Goal: Task Accomplishment & Management: Manage account settings

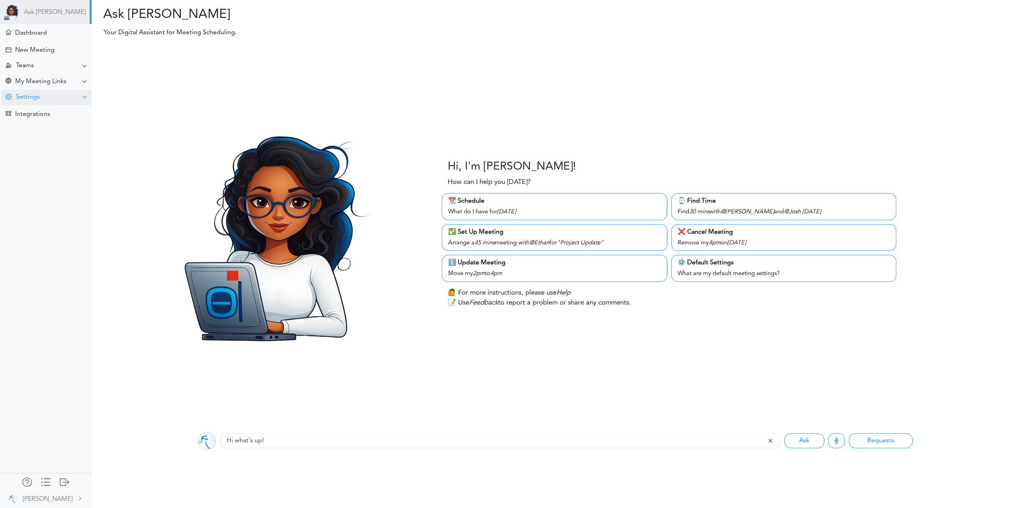
click at [39, 96] on div "Settings" at bounding box center [47, 98] width 90 height 16
click at [49, 196] on div "Meeting Default" at bounding box center [35, 198] width 42 height 4
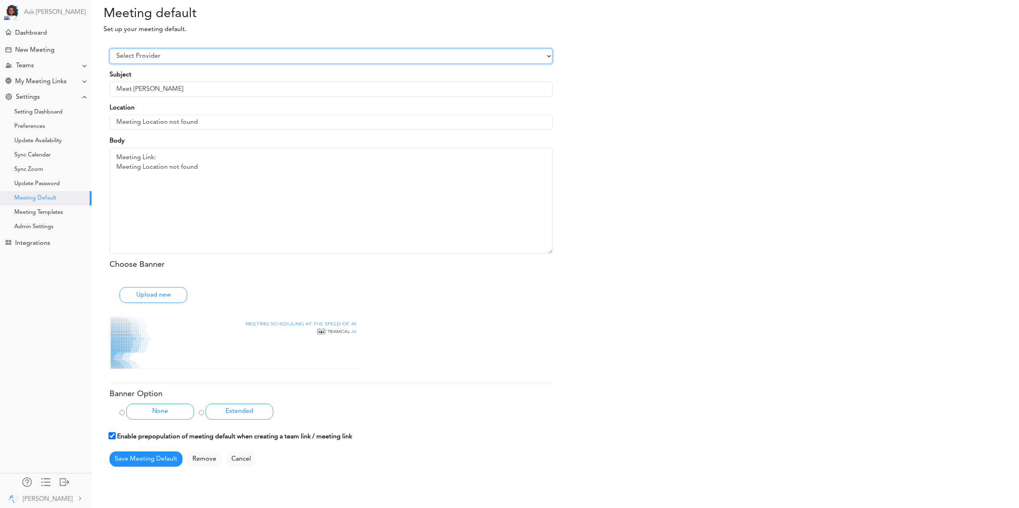
click at [172, 56] on select "Select Provider Zoom Google Meet Microsoft Team Other" at bounding box center [331, 56] width 443 height 15
select select "3"
click at [110, 57] on select "Select Provider Zoom Google Meet Microsoft Team Other" at bounding box center [331, 56] width 443 height 15
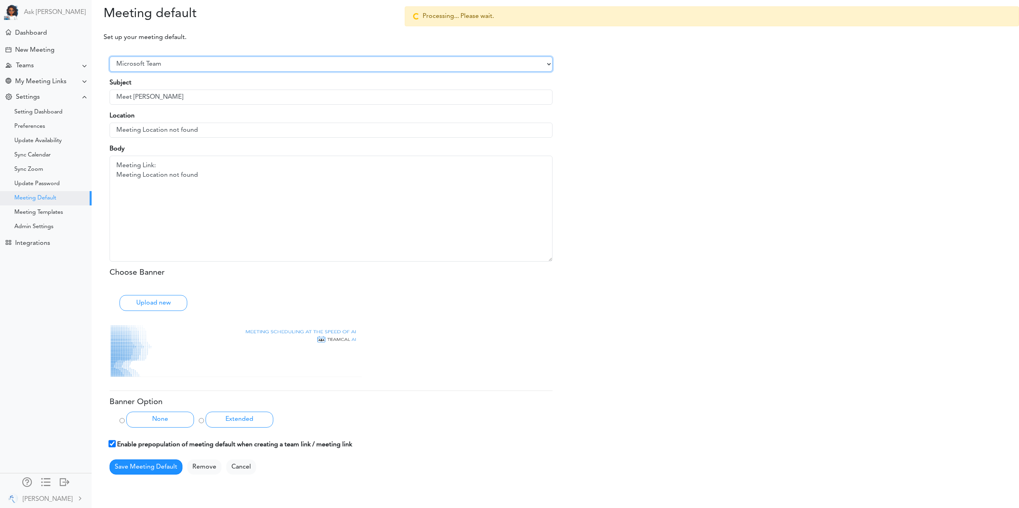
type input "[URL][DOMAIN_NAME]"
type textarea "Meeting Link: https://teams.microsoft.com/l/meetup-join/19%3ameeting_Y2Q4ZGMzNz…"
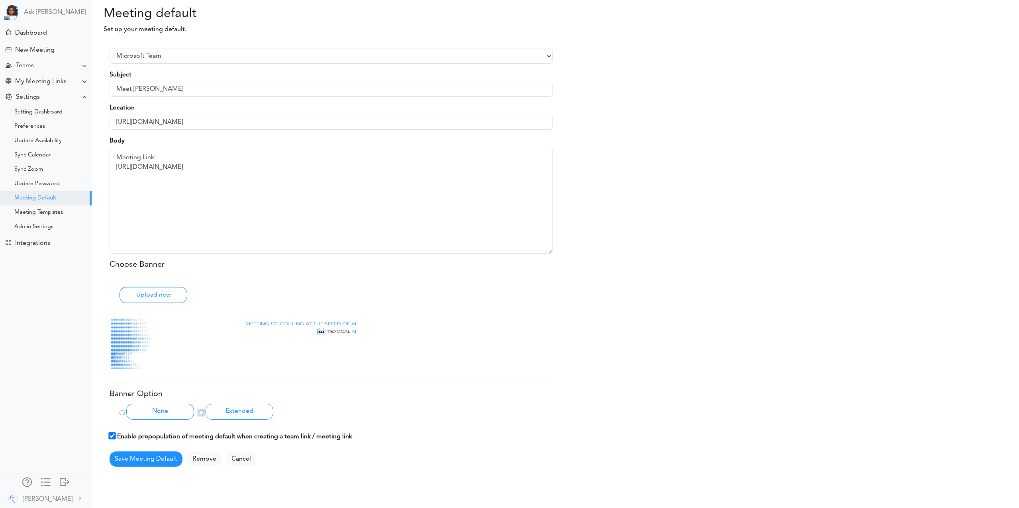
click at [201, 415] on input "Extended" at bounding box center [201, 412] width 5 height 5
radio input "true"
click at [153, 460] on button "Save Meeting Default" at bounding box center [146, 459] width 73 height 15
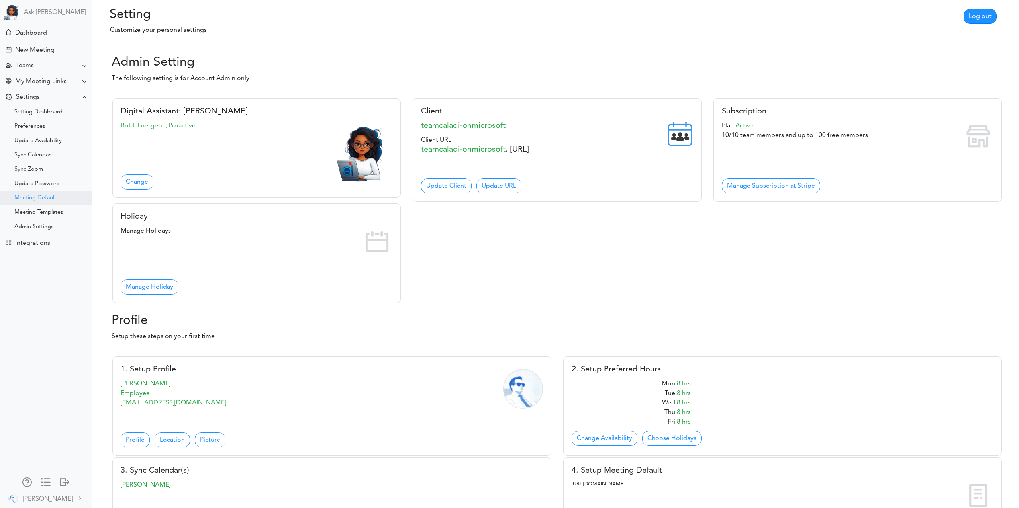
click at [37, 199] on div "Meeting Default" at bounding box center [35, 198] width 42 height 4
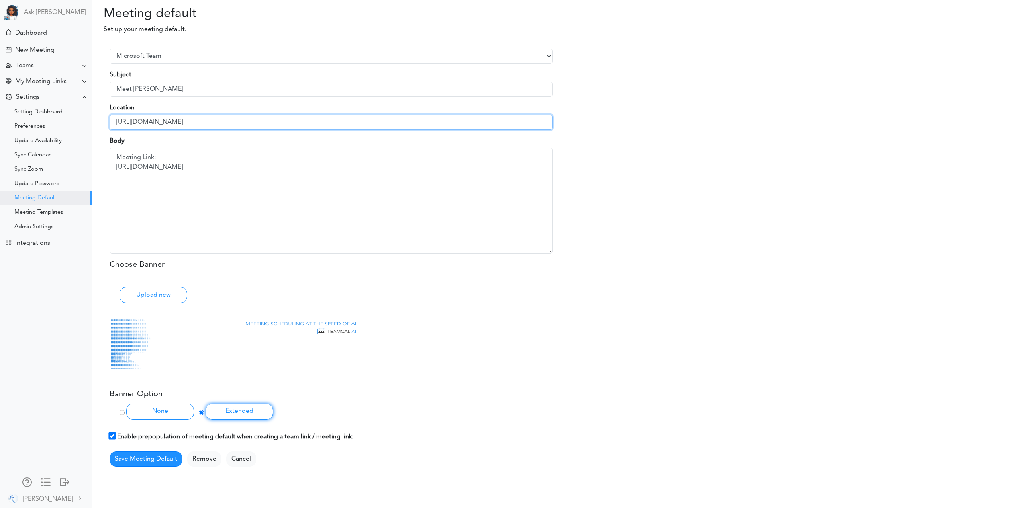
click at [239, 121] on input "https://teams.microsoft.com/l/meetup-join/19%3ameeting_Y2Q4ZGMzNzQtOWMwYS00ODk4…" at bounding box center [331, 122] width 443 height 15
type input "Microsoft Teams!"
click at [117, 157] on textarea "Meeting Link: https://teams.microsoft.com/l/meetup-join/19%3ameeting_Y2Q4ZGMzNz…" at bounding box center [331, 200] width 443 height 105
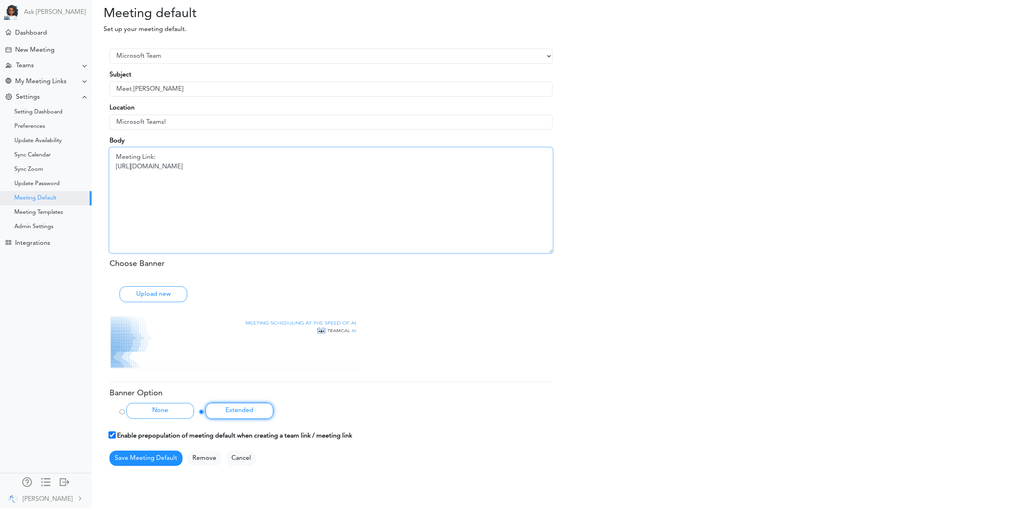
paste textarea "_______________________________________________________________________________…"
drag, startPoint x: 185, startPoint y: 205, endPoint x: 91, endPoint y: 200, distance: 93.7
click at [91, 200] on body "Ask Zara Dashboard Teams" at bounding box center [509, 254] width 1019 height 508
click at [221, 182] on textarea "Meeting Link: https://teams.microsoft.com/l/meetup-join/19%3ameeting_Y2Q4ZGMzNz…" at bounding box center [331, 200] width 443 height 105
type textarea "_______________________________________________________________________________…"
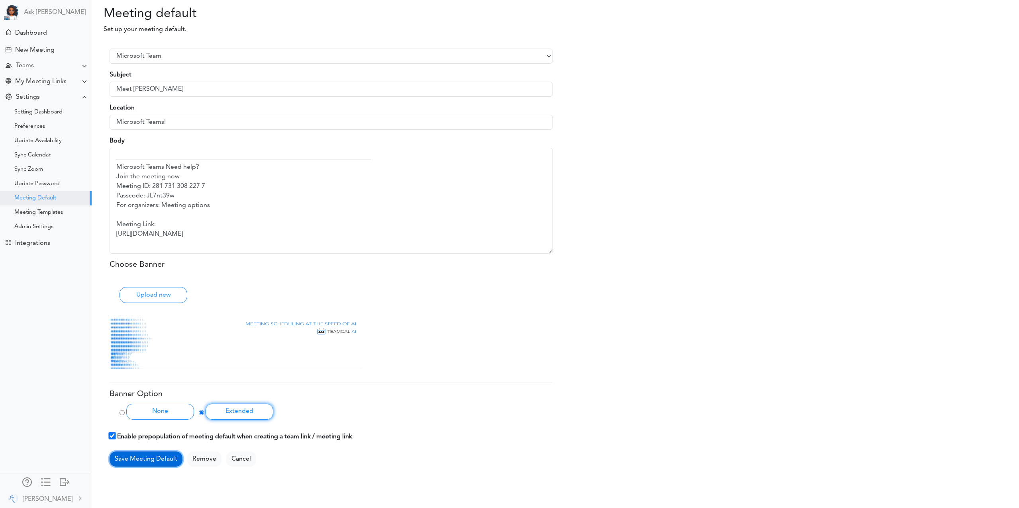
click at [139, 460] on button "Save Meeting Default" at bounding box center [146, 459] width 73 height 15
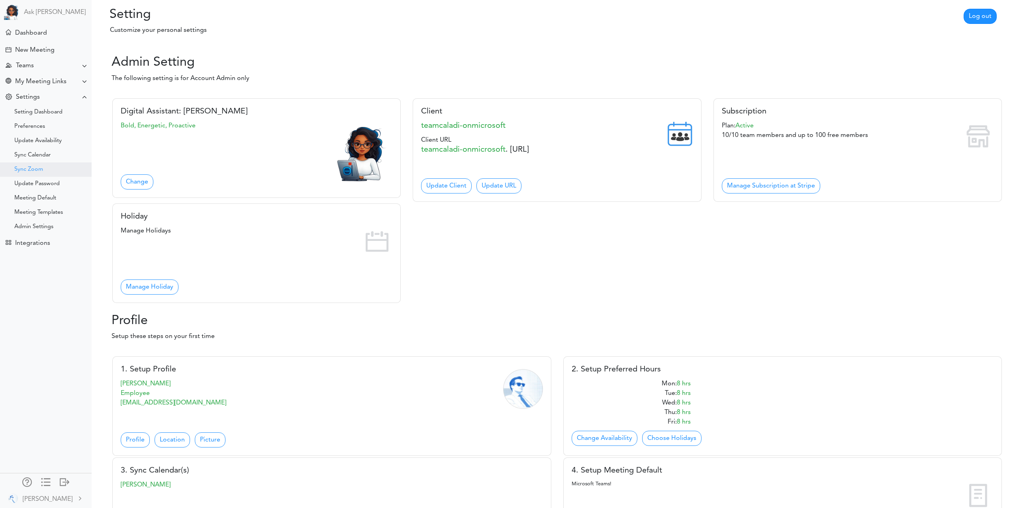
click at [34, 166] on div "Sync Zoom" at bounding box center [46, 169] width 92 height 14
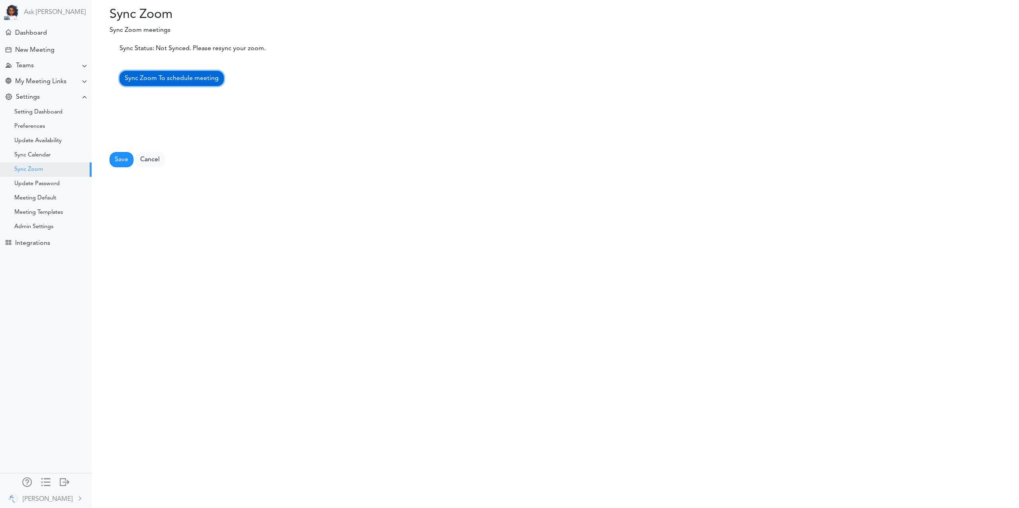
click at [163, 79] on span "Sync Zoom To schedule meeting" at bounding box center [172, 78] width 94 height 6
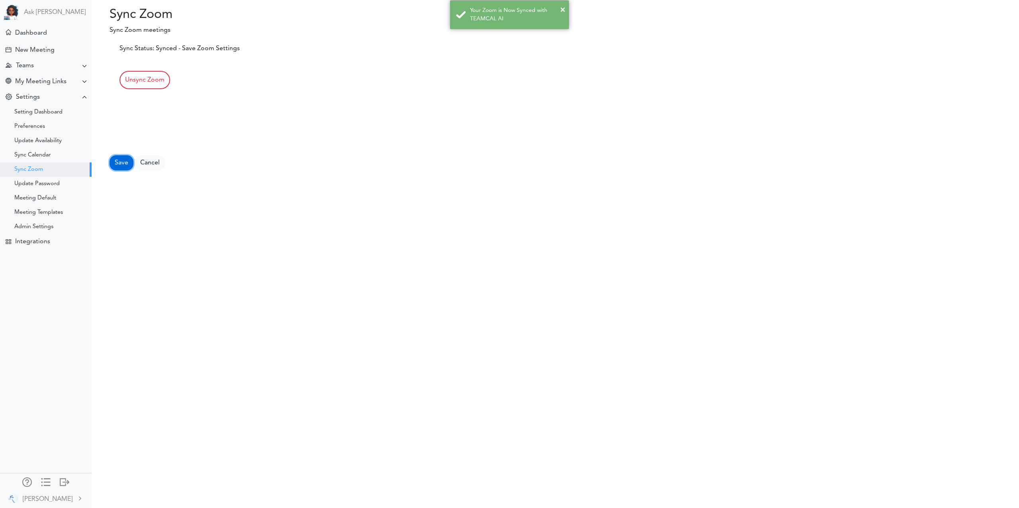
click at [117, 162] on button "Save" at bounding box center [122, 162] width 24 height 15
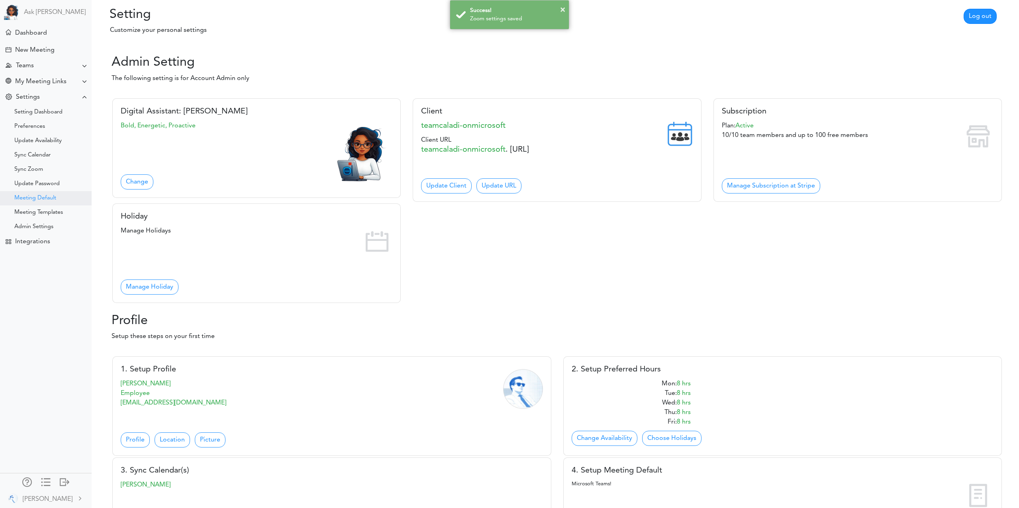
click at [39, 198] on div "Meeting Default" at bounding box center [35, 198] width 42 height 4
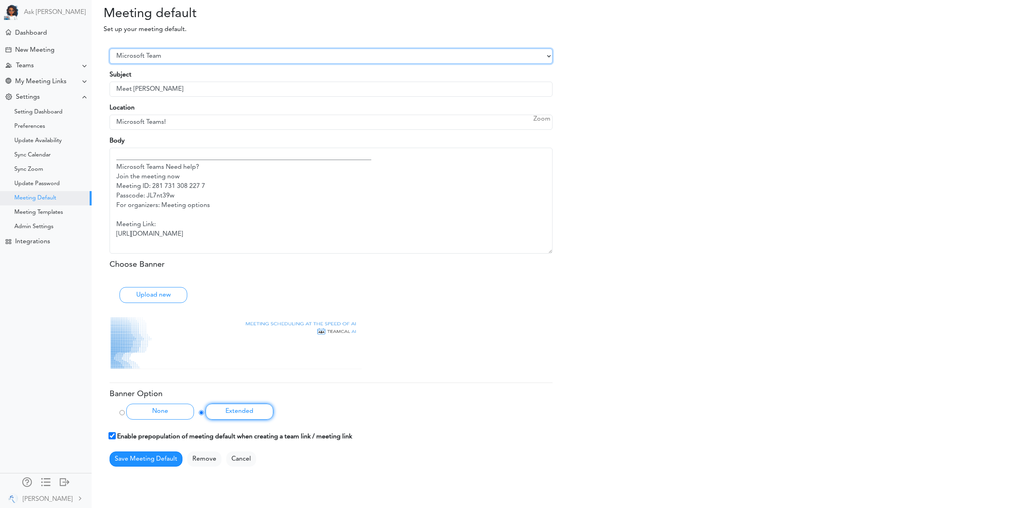
click at [171, 51] on select "Select Provider Zoom Google Meet Microsoft Team Other" at bounding box center [331, 56] width 443 height 15
select select "1"
click at [110, 57] on select "Select Provider Zoom Google Meet Microsoft Team Other" at bounding box center [331, 56] width 443 height 15
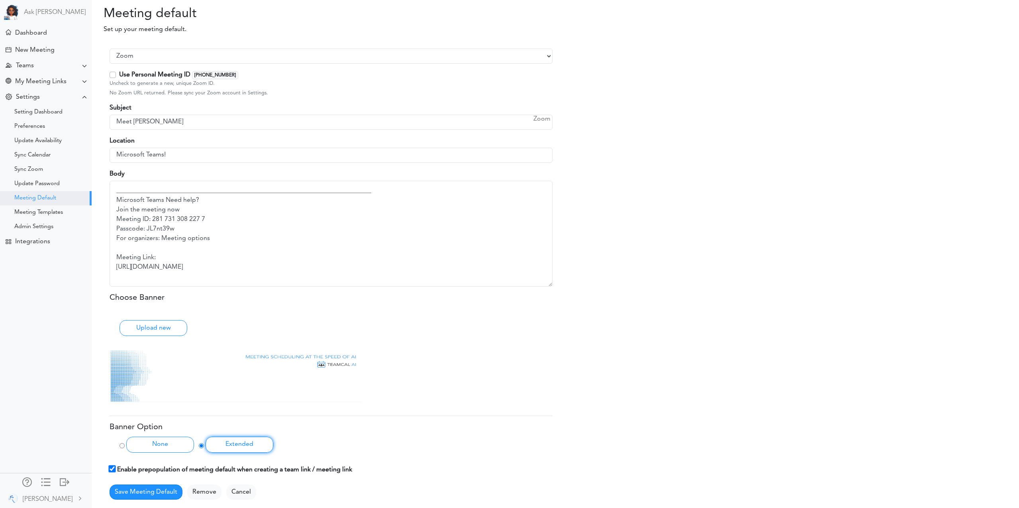
click at [119, 75] on label "Use Personal Meeting ID [PHONE_NUMBER]" at bounding box center [178, 75] width 119 height 10
click at [119, 75] on input "Use Personal Meeting ID [PHONE_NUMBER]" at bounding box center [121, 72] width 5 height 5
checkbox input "true"
type input "[URL][DOMAIN_NAME][SECURITY_DATA]"
